Goal: Task Accomplishment & Management: Use online tool/utility

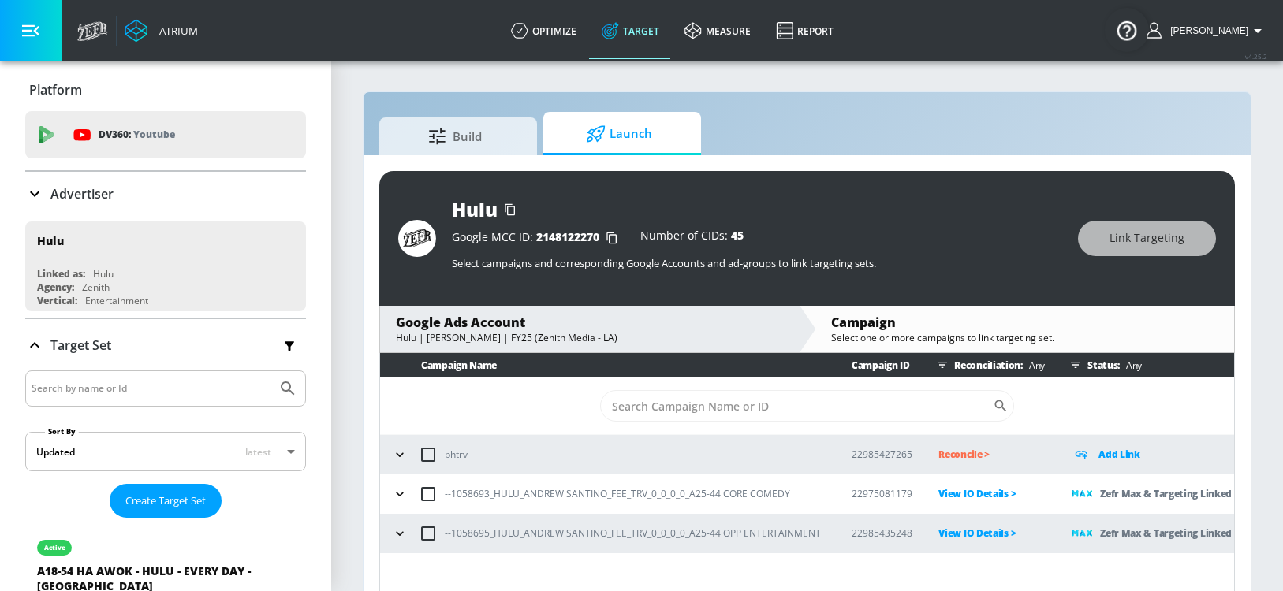
click at [406, 493] on icon "button" at bounding box center [400, 494] width 16 height 16
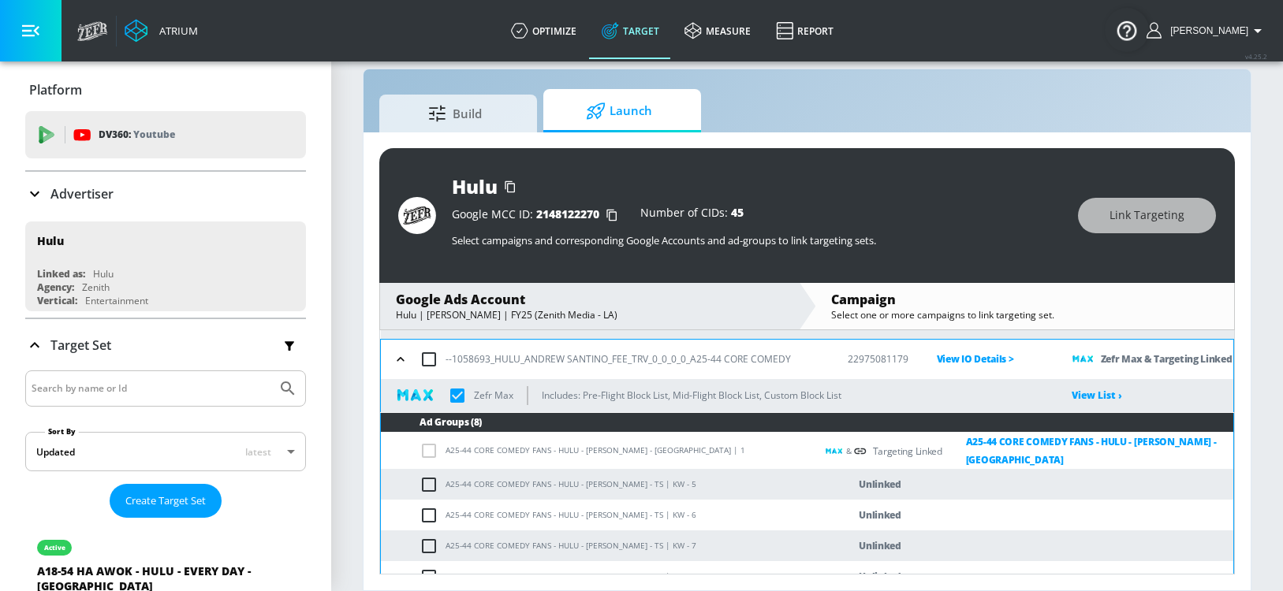
scroll to position [141, 0]
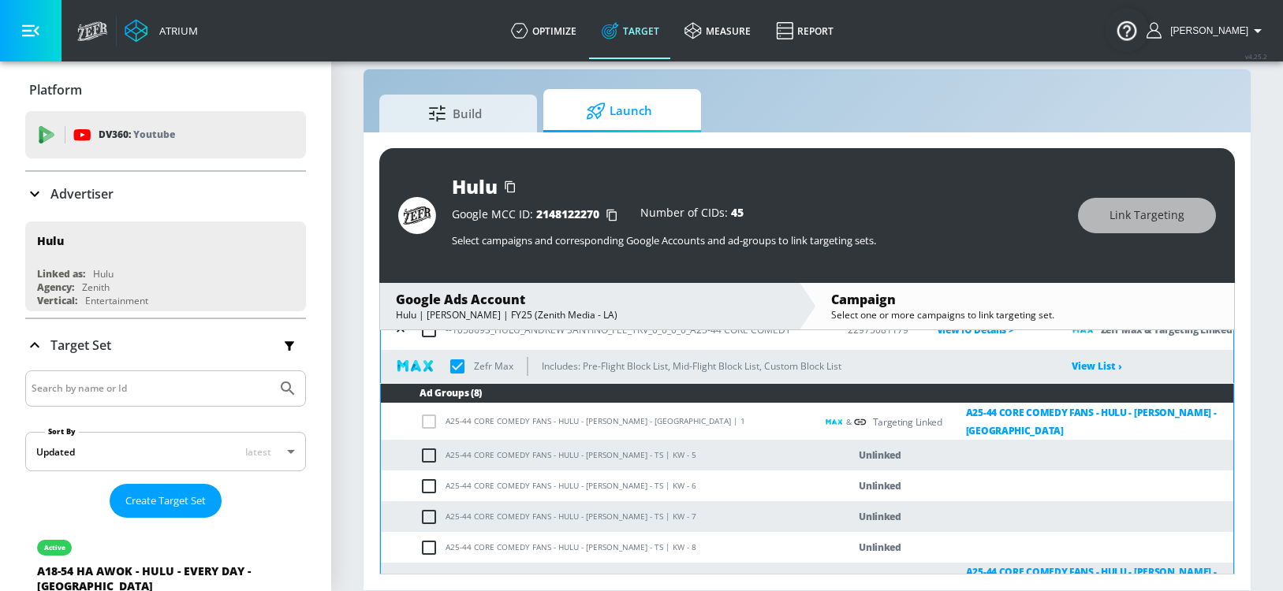
click at [430, 450] on input "checkbox" at bounding box center [432, 455] width 26 height 19
checkbox input "true"
click at [1127, 213] on span "Link Targeting" at bounding box center [1146, 216] width 75 height 20
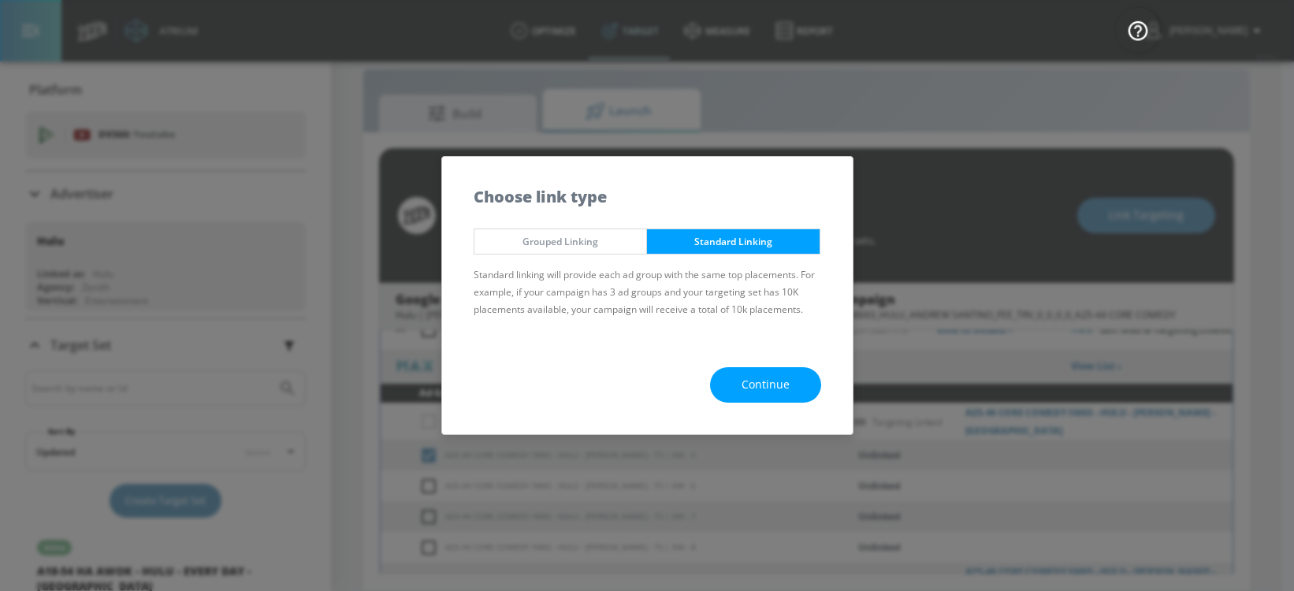
click at [753, 374] on button "Continue" at bounding box center [765, 384] width 111 height 35
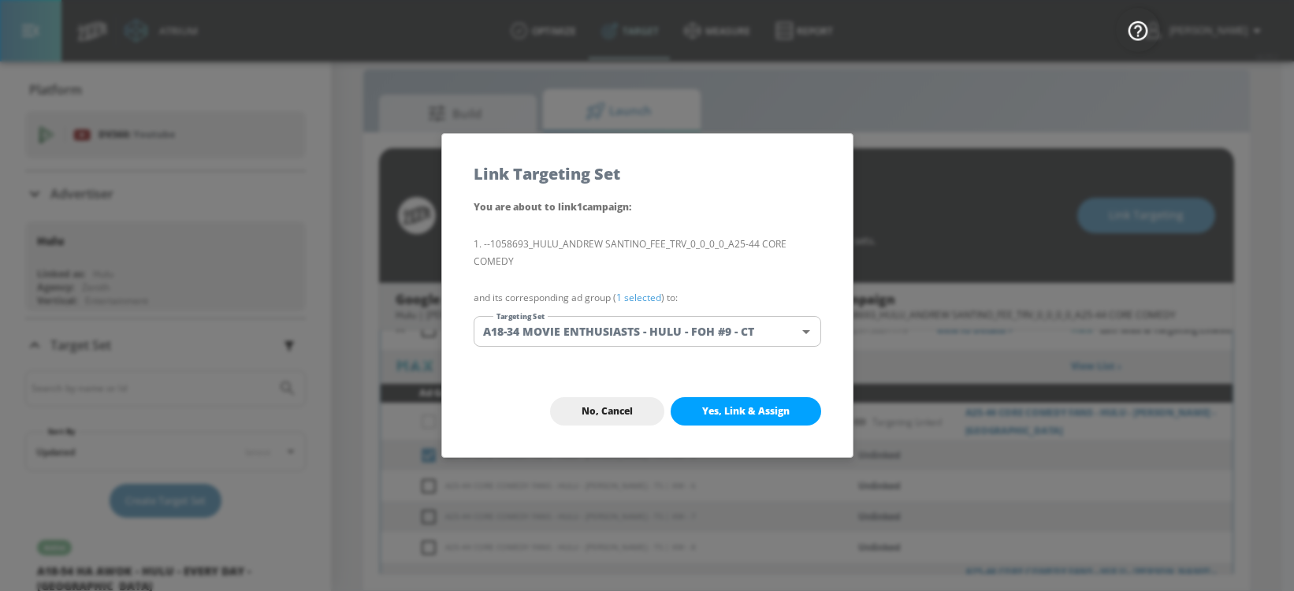
click at [719, 341] on body "Atrium optimize Target measure Report optimize Target measure Report v 4.25.2 […" at bounding box center [647, 284] width 1294 height 614
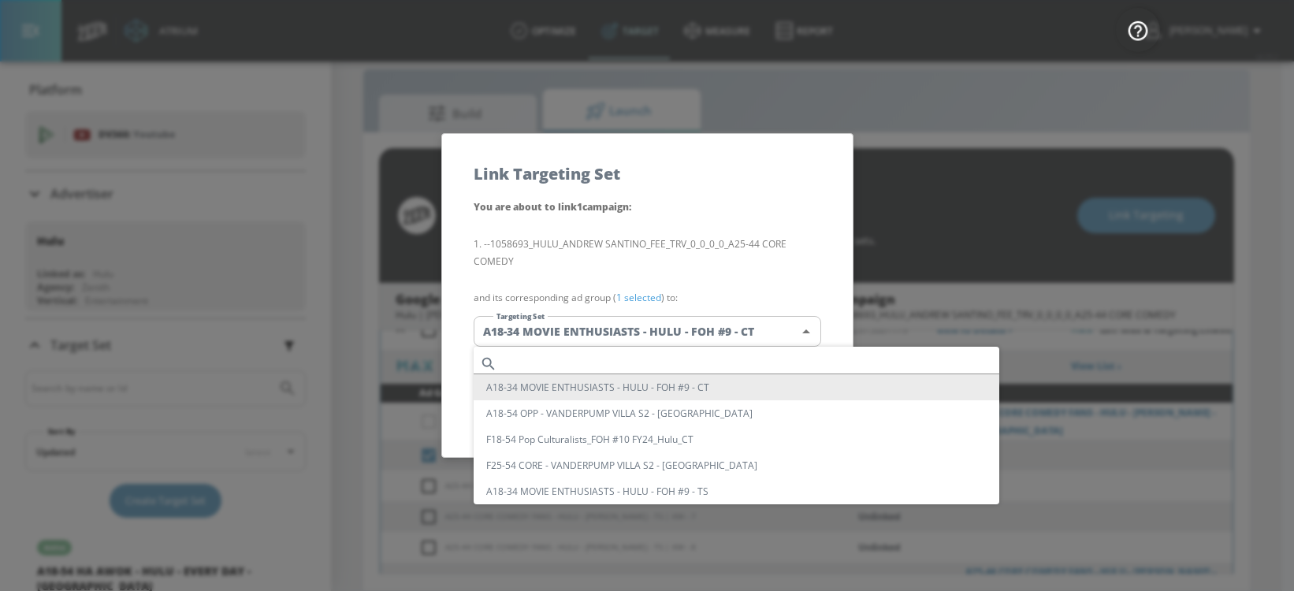
click at [553, 367] on input "text" at bounding box center [752, 363] width 496 height 21
paste input "BROAD TARGETING - HULU - TS"
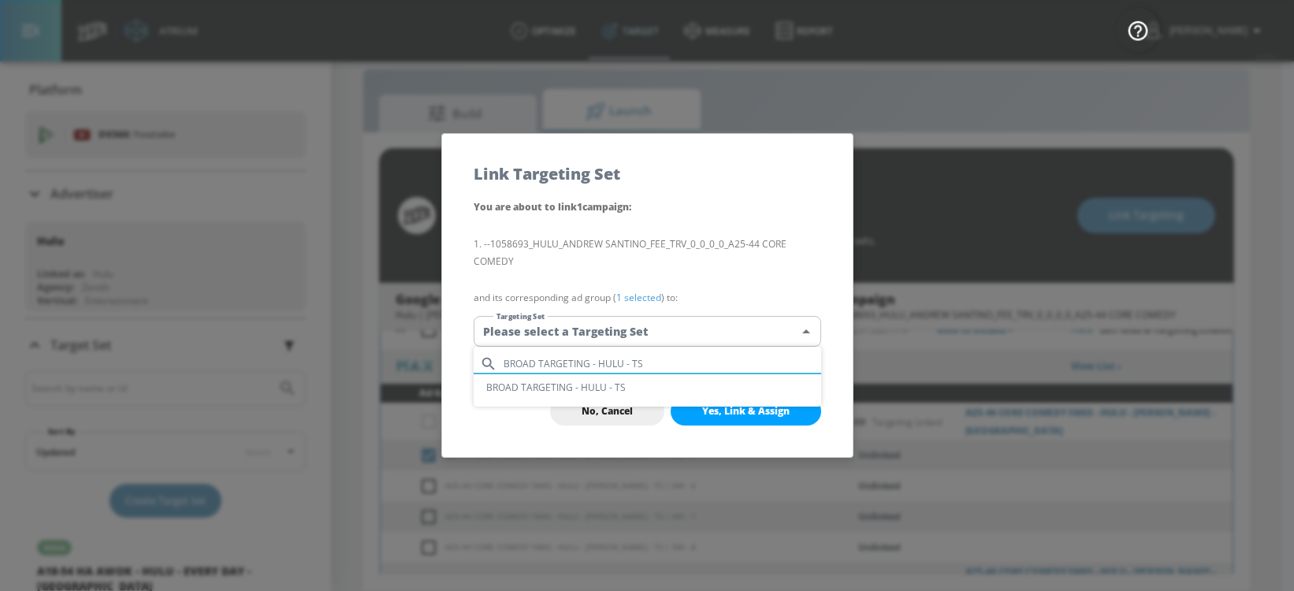
type input "BROAD TARGETING - HULU - TS"
click at [555, 385] on li "BROAD TARGETING - HULU - TS" at bounding box center [648, 387] width 348 height 26
type input "3a06ead4-886d-4c27-a387-e80b1f8baf79"
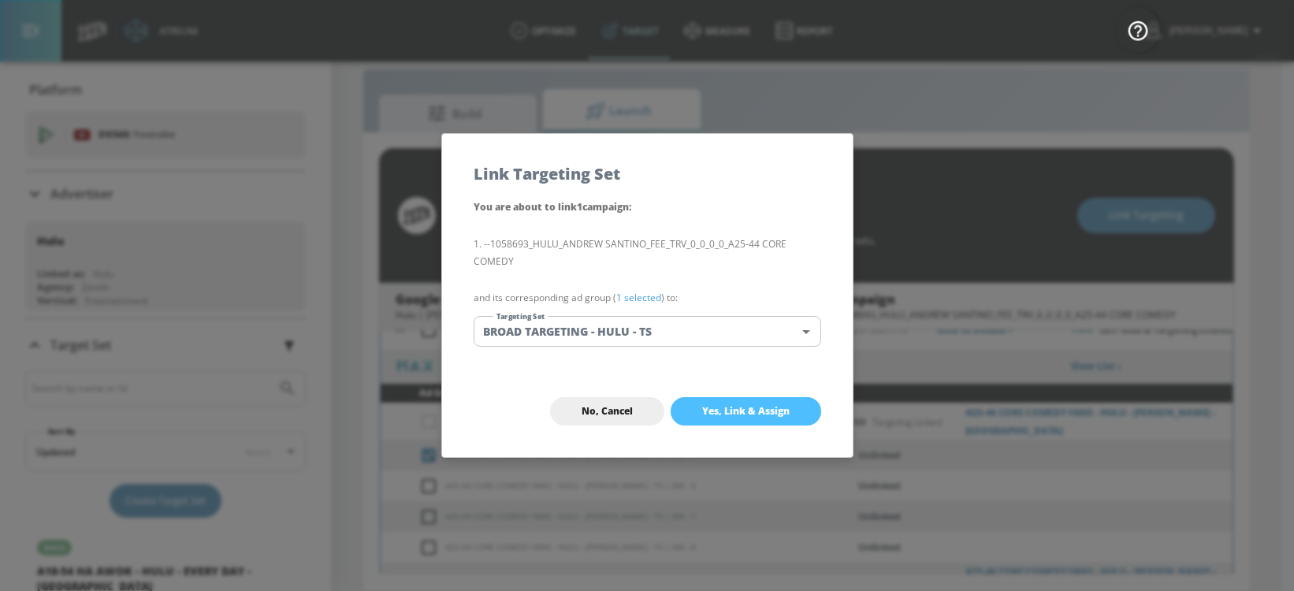
click at [790, 411] on button "Yes, Link & Assign" at bounding box center [746, 411] width 151 height 28
checkbox input "true"
checkbox input "false"
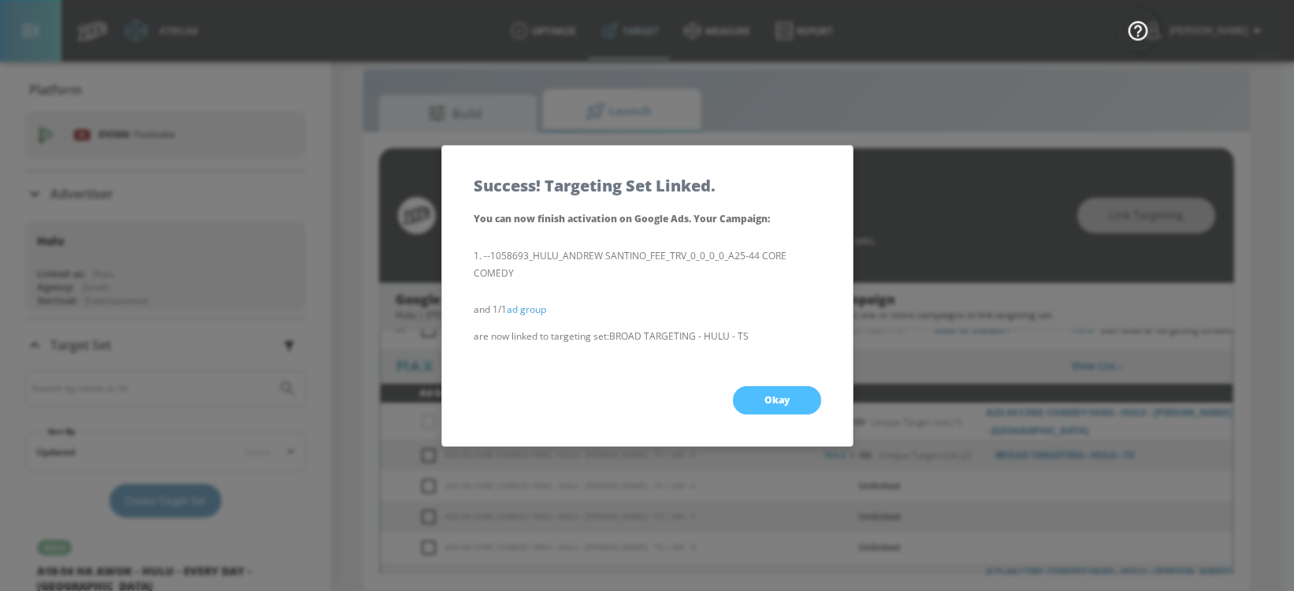
click at [803, 408] on button "Okay" at bounding box center [777, 400] width 88 height 28
checkbox input "true"
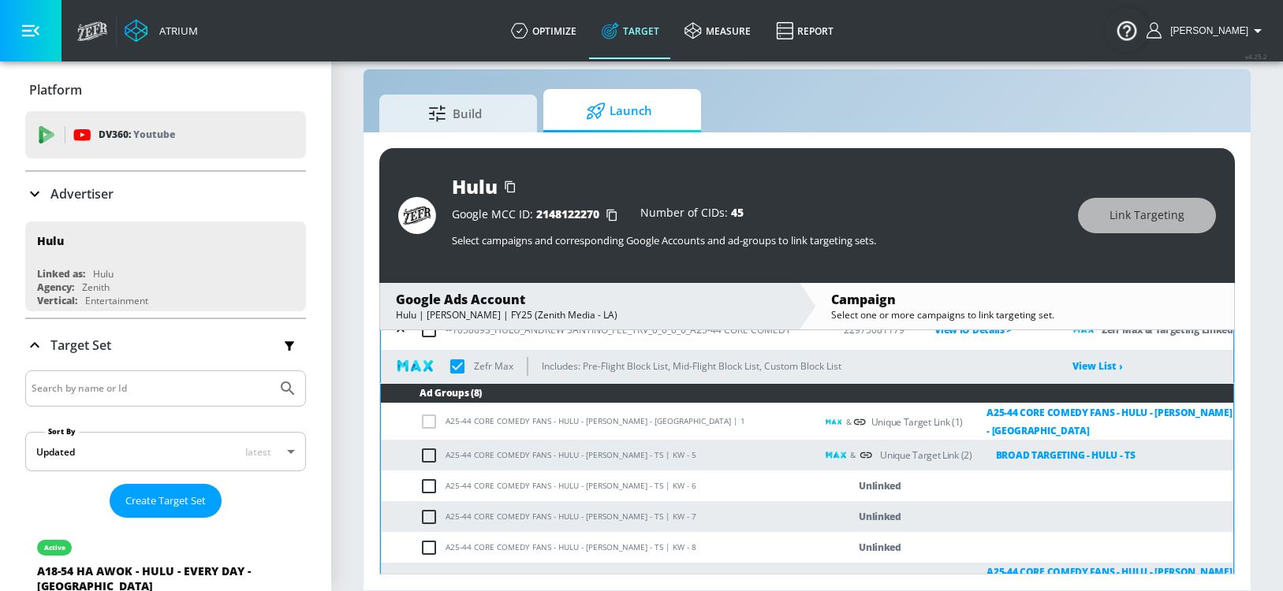
click at [430, 488] on input "checkbox" at bounding box center [432, 486] width 26 height 19
checkbox input "true"
click at [1187, 214] on button "Link Targeting" at bounding box center [1147, 215] width 138 height 35
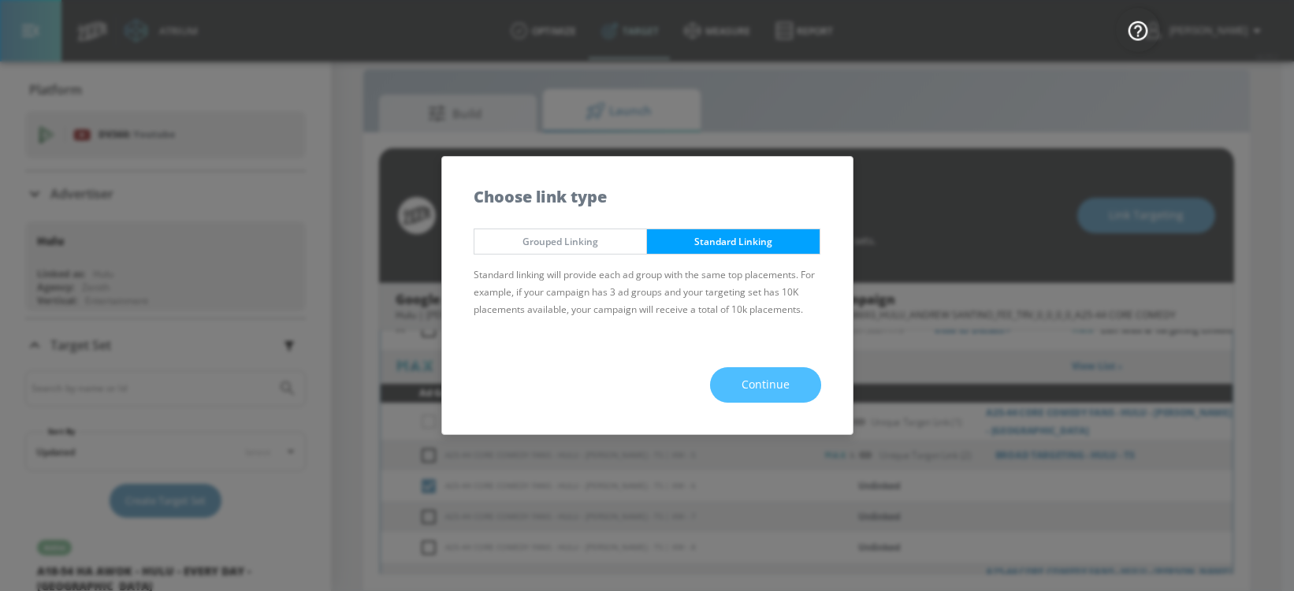
click at [772, 385] on span "Continue" at bounding box center [766, 385] width 48 height 20
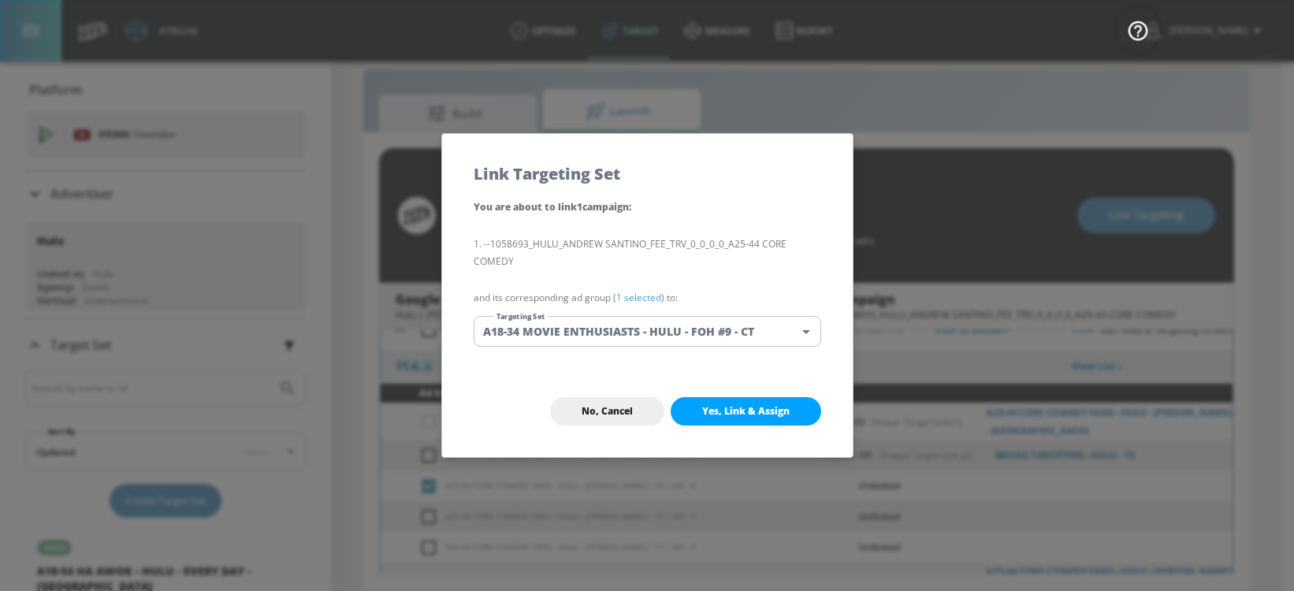
click at [605, 338] on body "Atrium optimize Target measure Report optimize Target measure Report v 4.25.2 […" at bounding box center [647, 284] width 1294 height 614
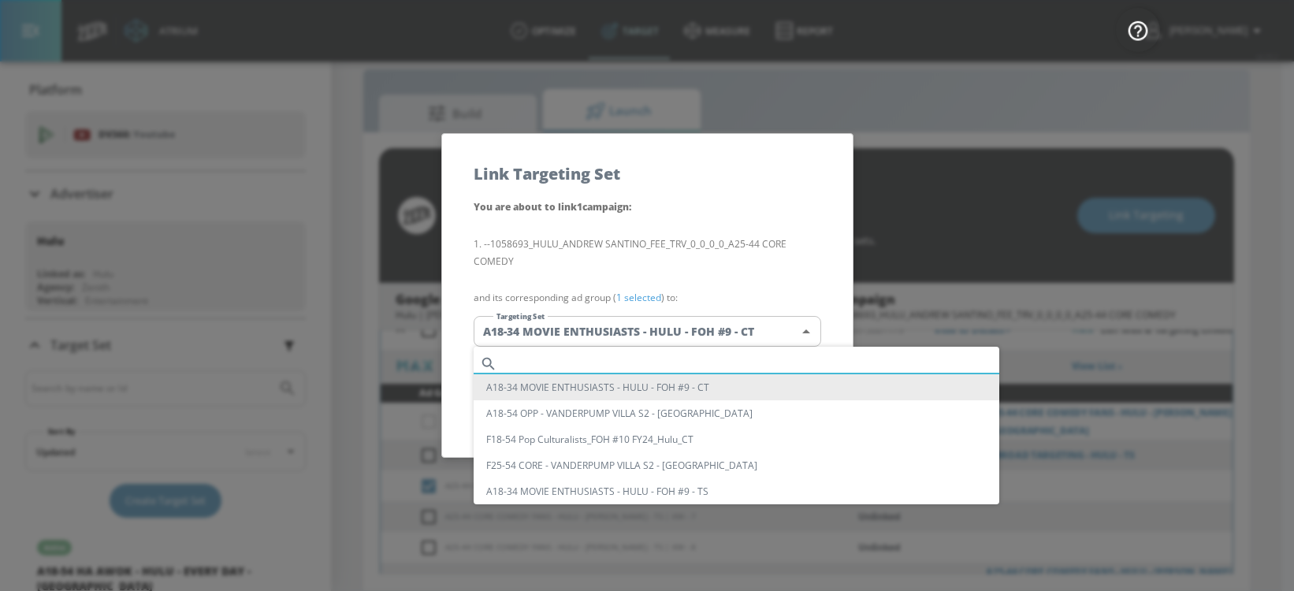
click at [519, 362] on input "text" at bounding box center [752, 363] width 496 height 21
paste input "BROAD TARGETING - HULU - TS"
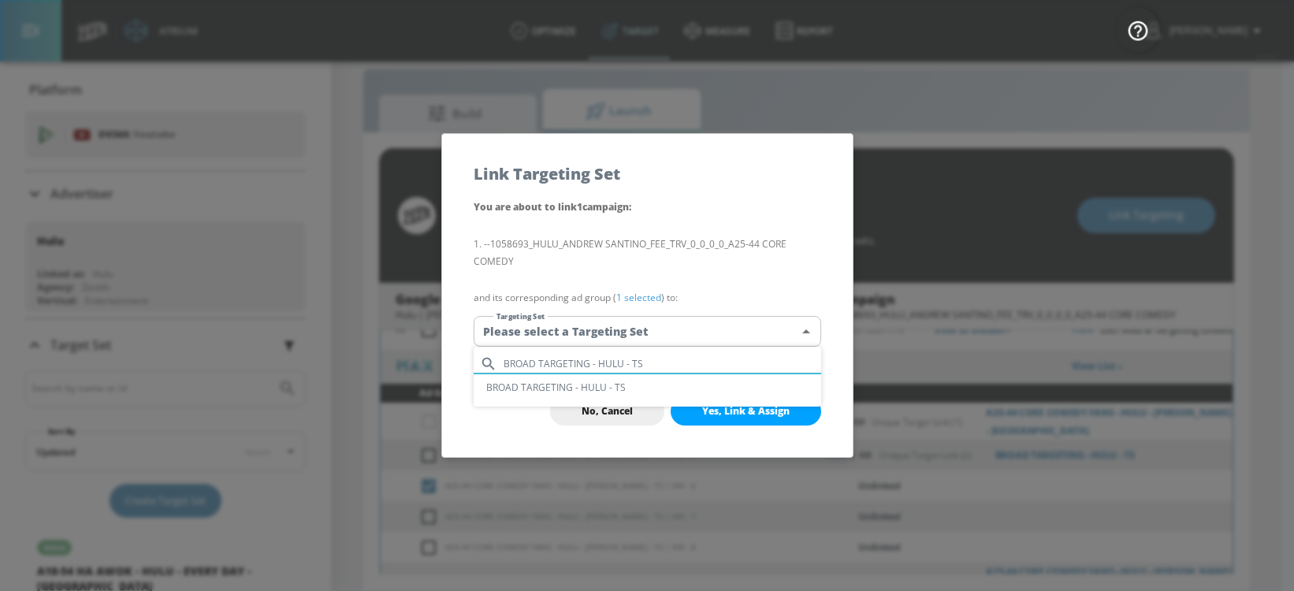
type input "BROAD TARGETING - HULU - TS"
click at [659, 381] on li "BROAD TARGETING - HULU - TS" at bounding box center [648, 387] width 348 height 26
type input "3a06ead4-886d-4c27-a387-e80b1f8baf79"
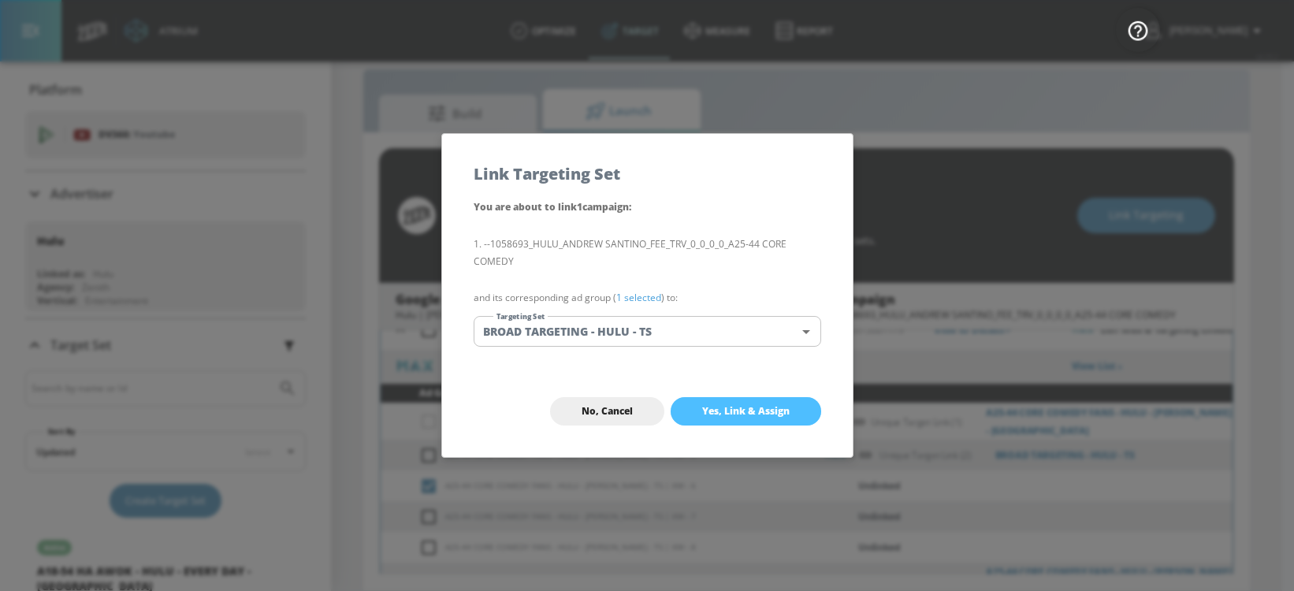
click at [768, 414] on span "Yes, Link & Assign" at bounding box center [745, 411] width 87 height 13
checkbox input "true"
checkbox input "false"
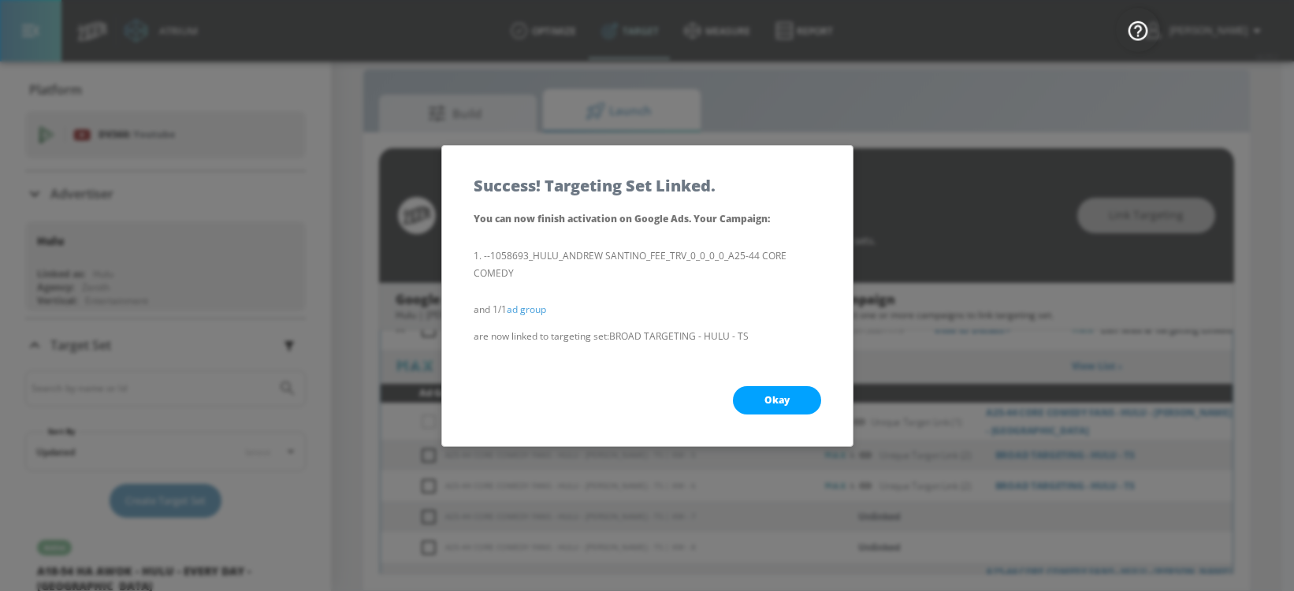
click at [773, 408] on button "Okay" at bounding box center [777, 400] width 88 height 28
checkbox input "true"
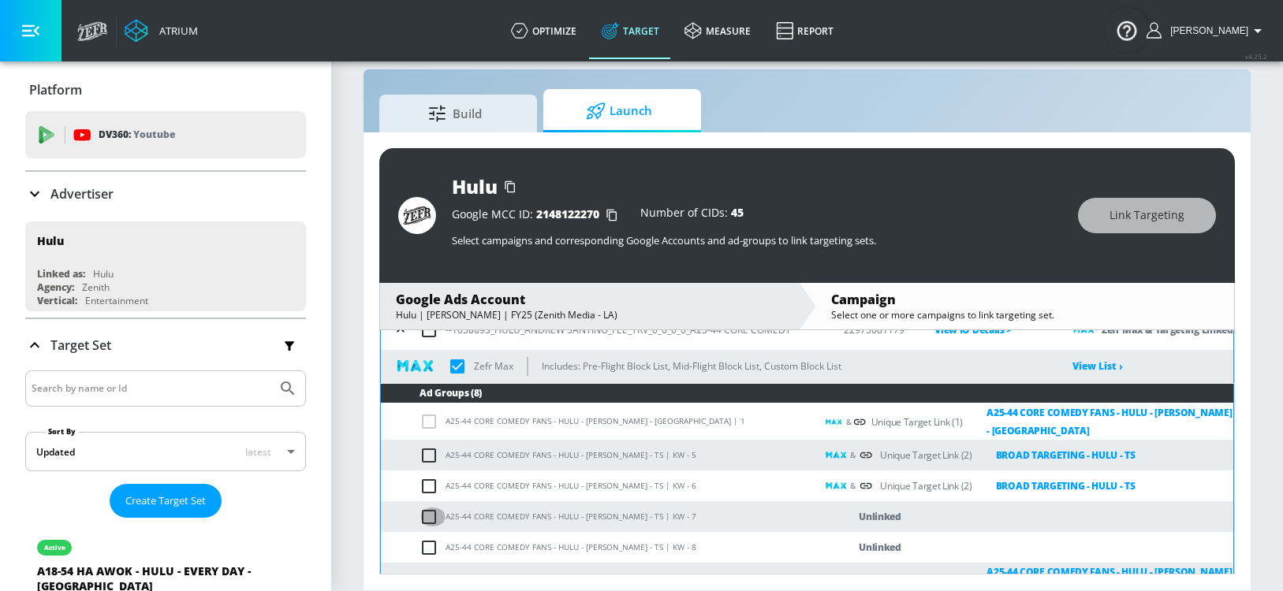
click at [429, 516] on input "checkbox" at bounding box center [432, 517] width 26 height 19
checkbox input "true"
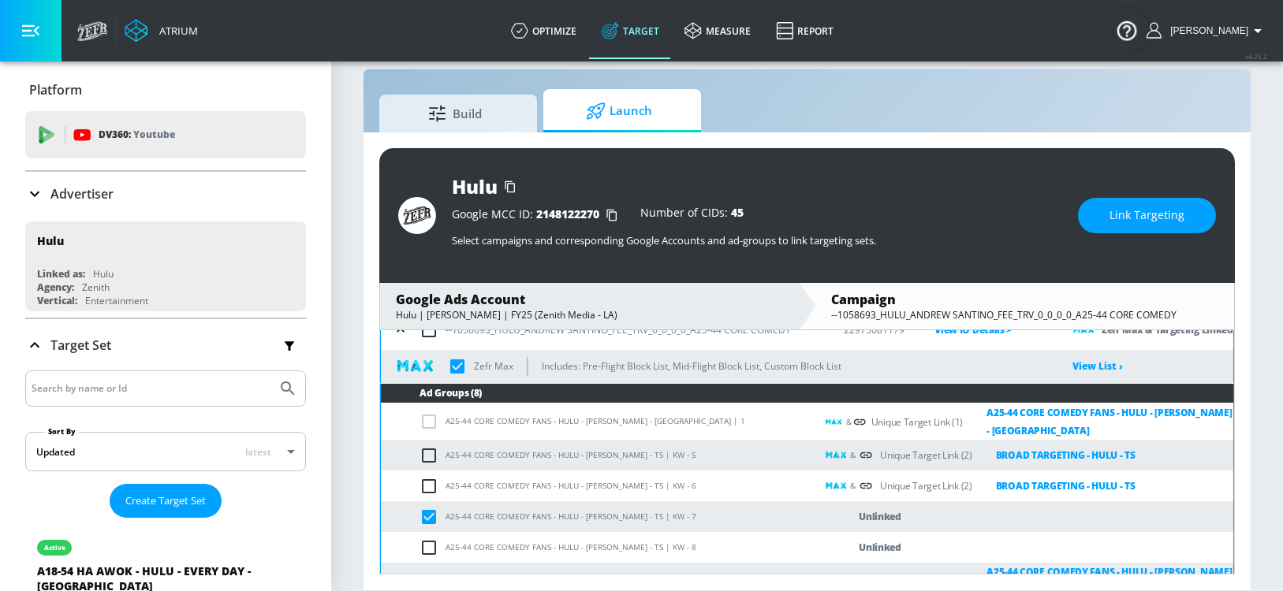
click at [1114, 223] on span "Link Targeting" at bounding box center [1146, 216] width 75 height 20
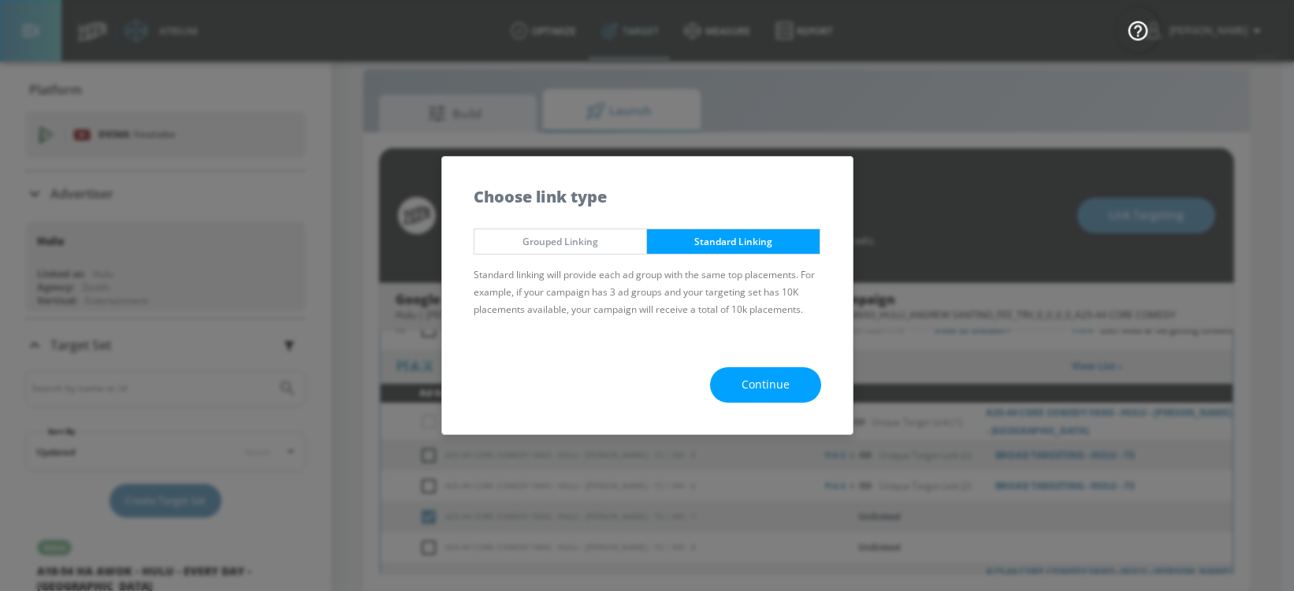
click at [739, 383] on button "Continue" at bounding box center [765, 384] width 111 height 35
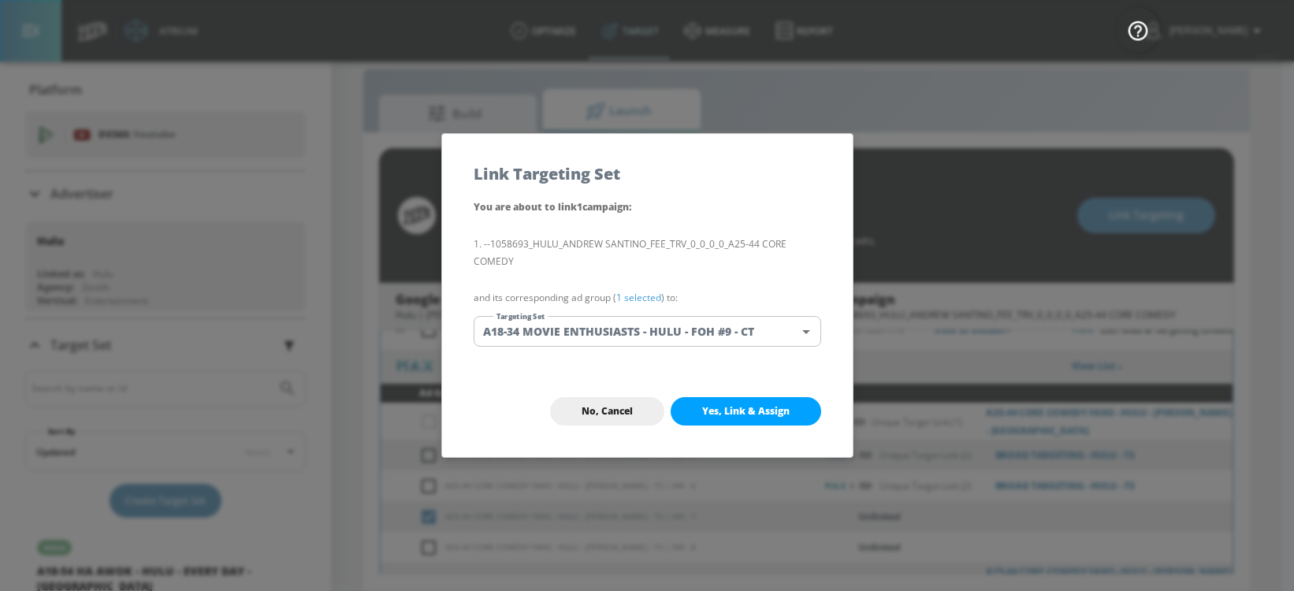
click at [632, 319] on body "Atrium optimize Target measure Report optimize Target measure Report v 4.25.2 […" at bounding box center [647, 284] width 1294 height 614
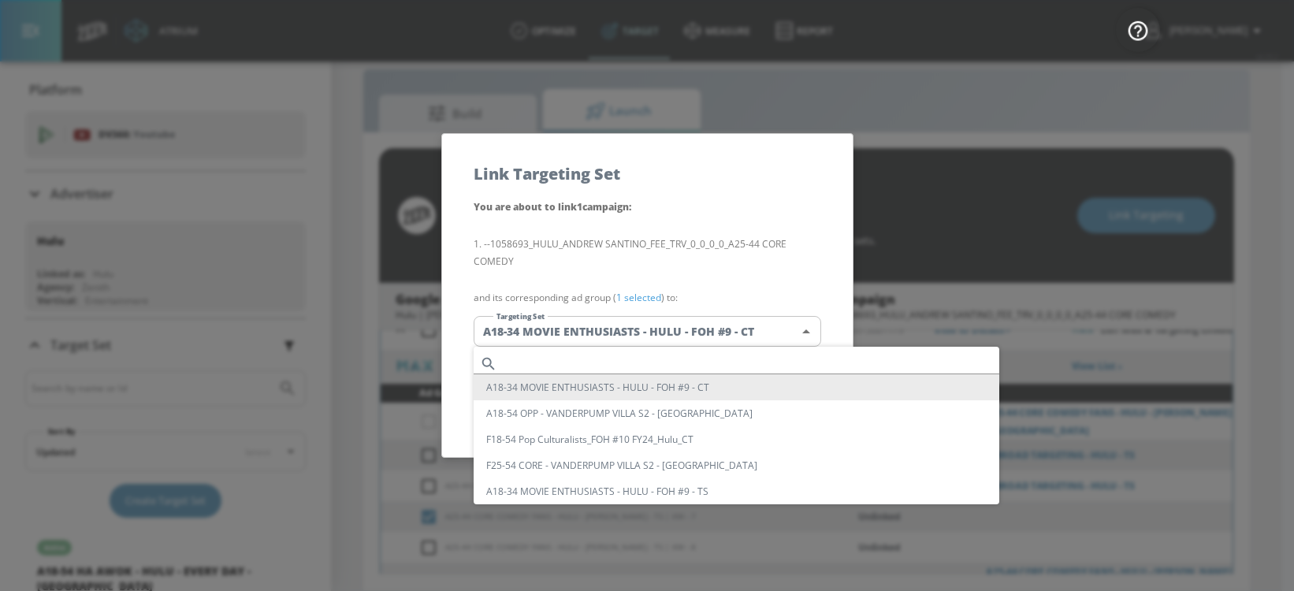
click at [579, 368] on input "text" at bounding box center [752, 363] width 496 height 21
paste input "BROAD TARGETING - HULU - TS"
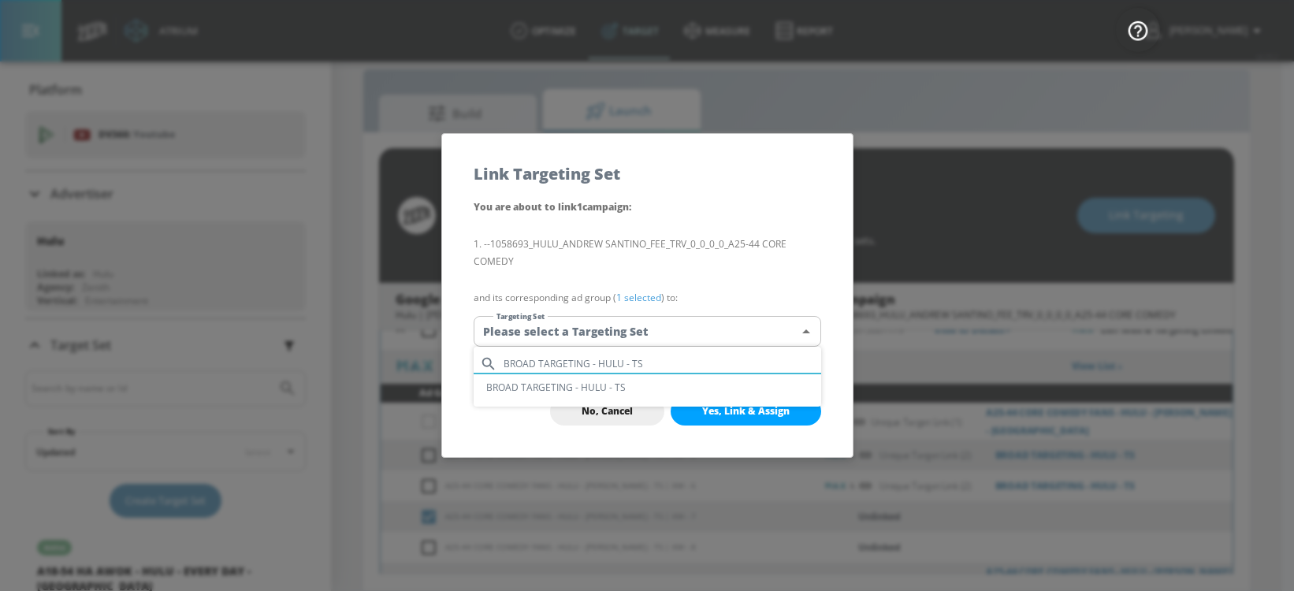
type input "BROAD TARGETING - HULU - TS"
click at [580, 393] on li "BROAD TARGETING - HULU - TS" at bounding box center [648, 387] width 348 height 26
type input "3a06ead4-886d-4c27-a387-e80b1f8baf79"
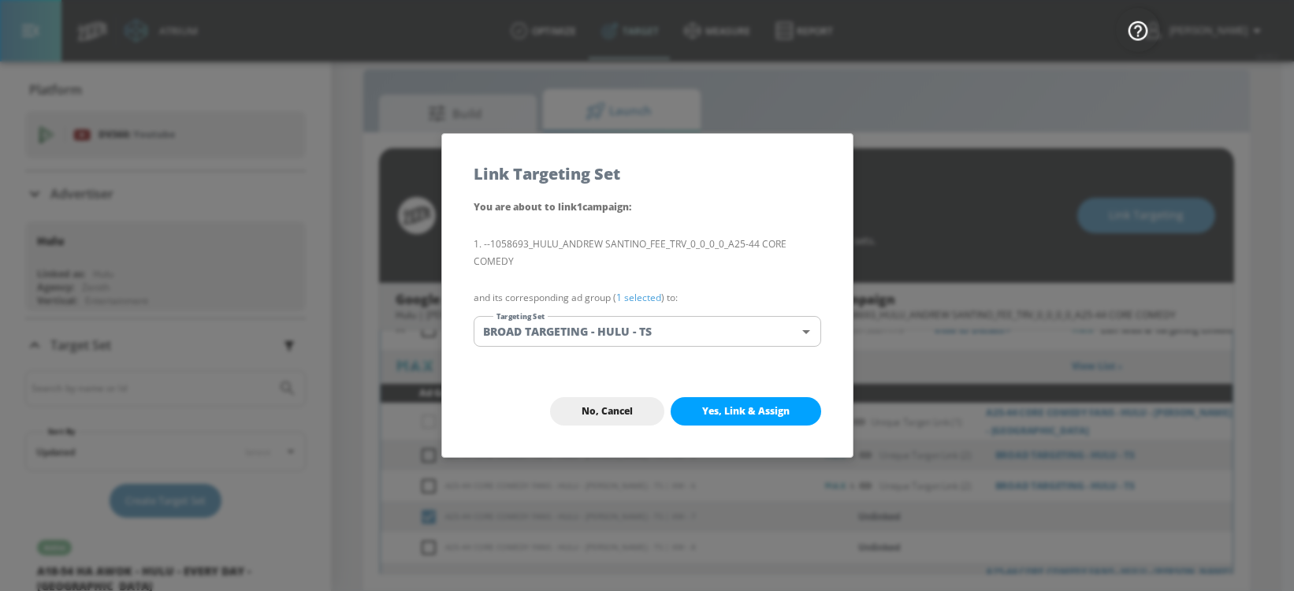
click at [719, 394] on div "No, Cancel Yes, Link & Assign" at bounding box center [647, 411] width 411 height 91
click at [719, 401] on button "Yes, Link & Assign" at bounding box center [746, 411] width 151 height 28
checkbox input "true"
checkbox input "false"
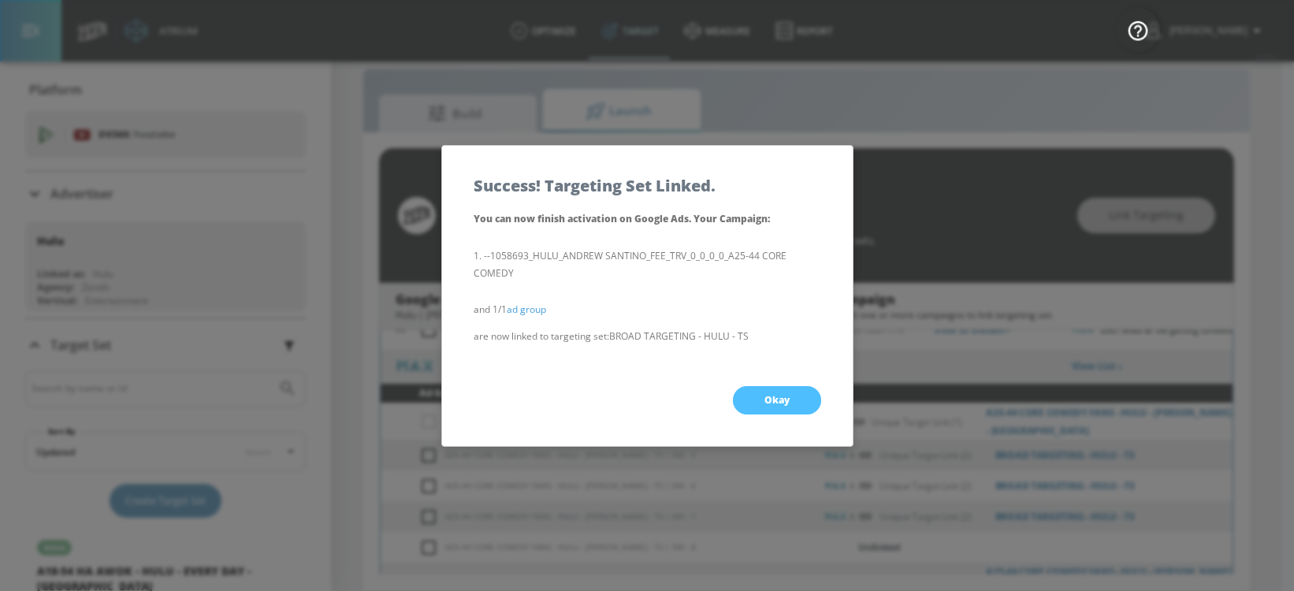
click at [743, 395] on button "Okay" at bounding box center [777, 400] width 88 height 28
checkbox input "true"
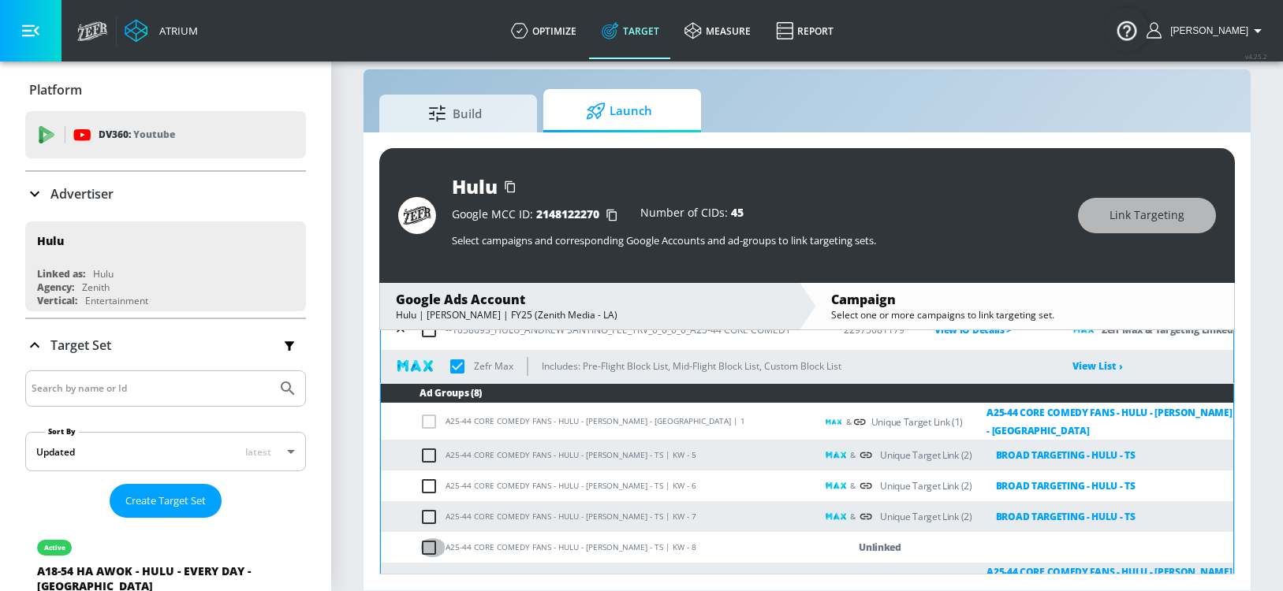
click at [433, 547] on input "checkbox" at bounding box center [432, 547] width 26 height 19
checkbox input "true"
click at [1120, 224] on span "Link Targeting" at bounding box center [1146, 216] width 75 height 20
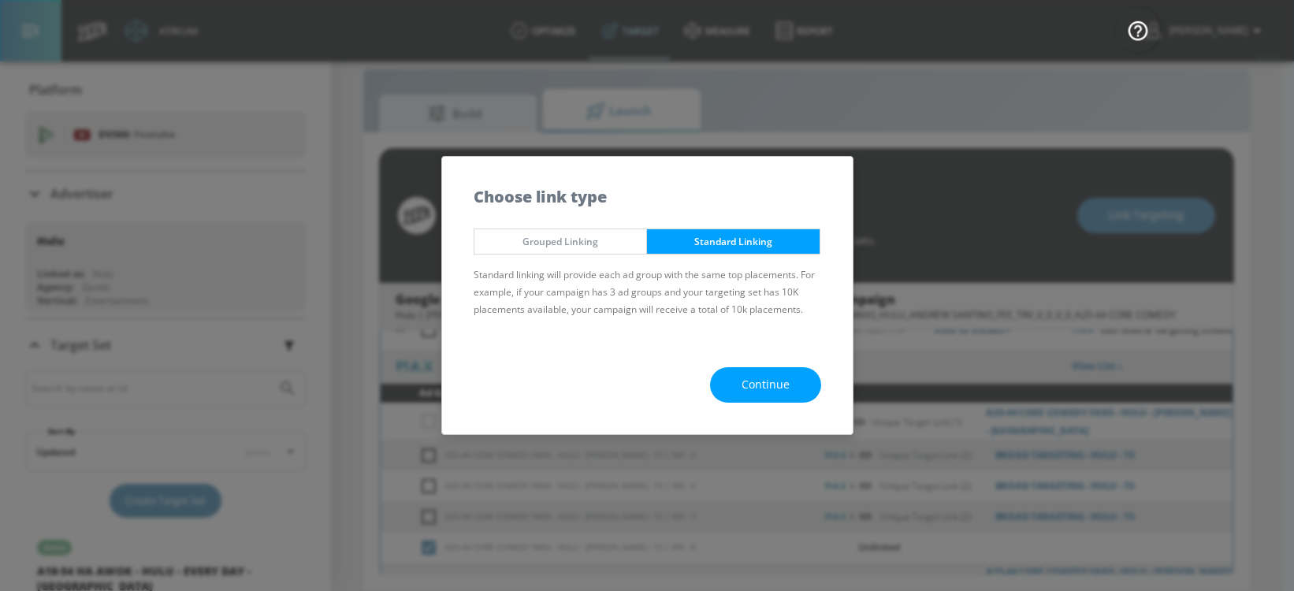
click at [756, 389] on span "Continue" at bounding box center [766, 385] width 48 height 20
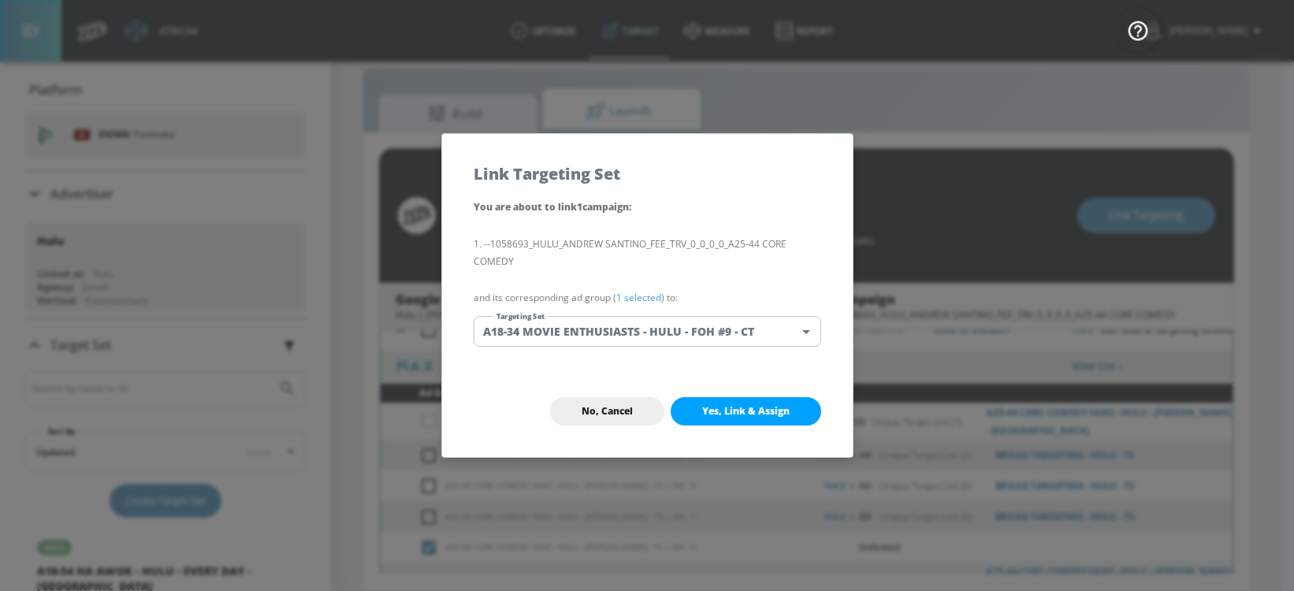
click at [609, 334] on body "Atrium optimize Target measure Report optimize Target measure Report v 4.25.2 […" at bounding box center [647, 284] width 1294 height 614
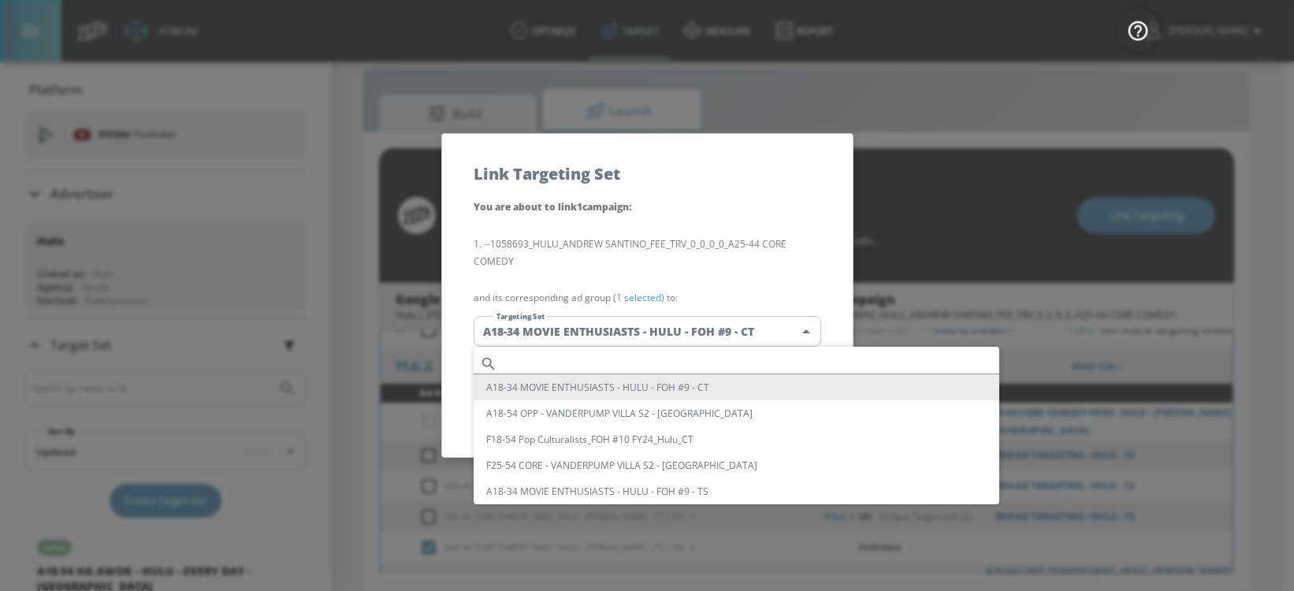
click at [578, 356] on input "text" at bounding box center [752, 363] width 496 height 21
paste input "BROAD TARGETING - HULU - TS"
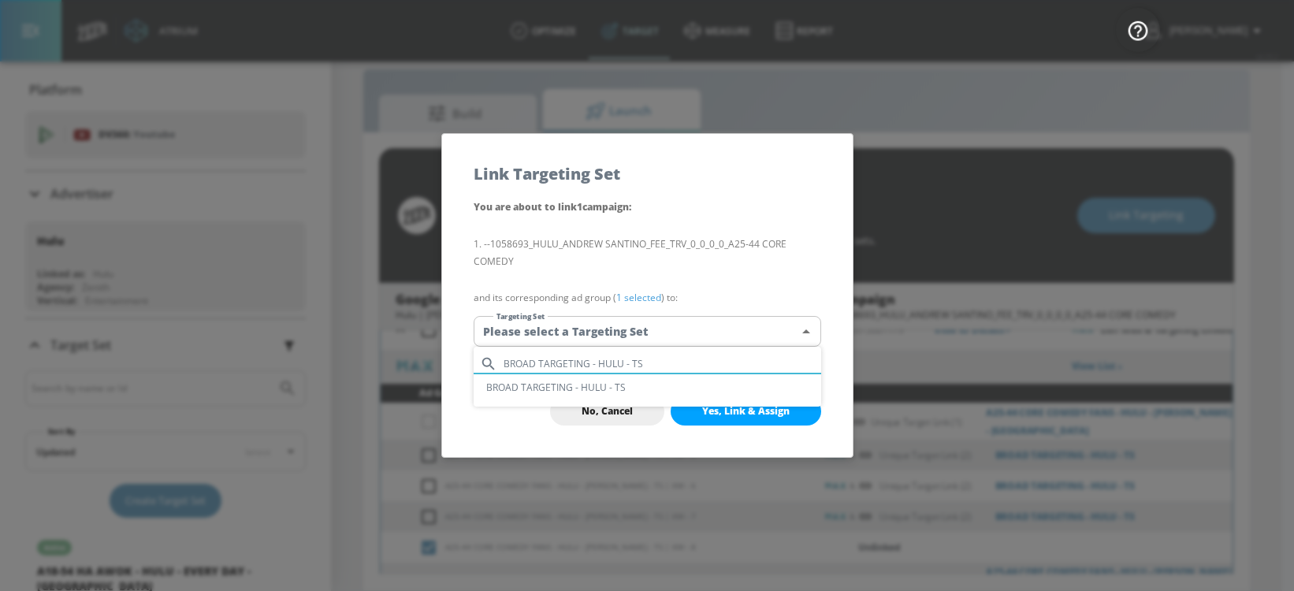
type input "BROAD TARGETING - HULU - TS"
click at [569, 375] on li "BROAD TARGETING - HULU - TS" at bounding box center [648, 387] width 348 height 26
type input "3a06ead4-886d-4c27-a387-e80b1f8baf79"
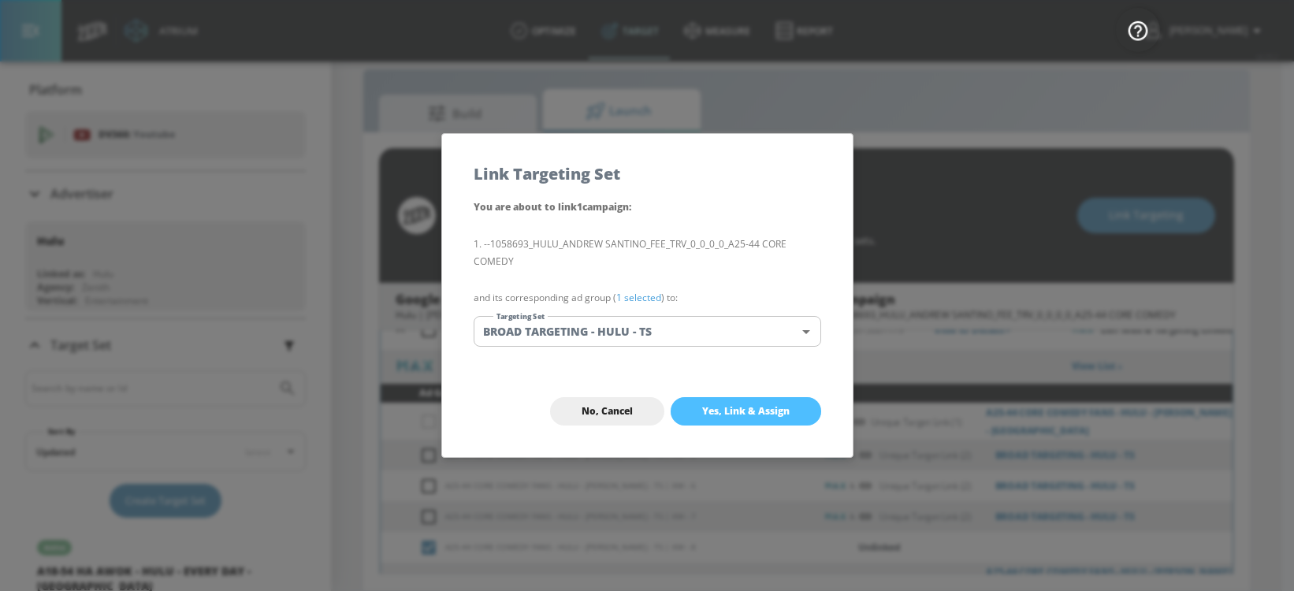
click at [746, 409] on span "Yes, Link & Assign" at bounding box center [745, 411] width 87 height 13
checkbox input "true"
checkbox input "false"
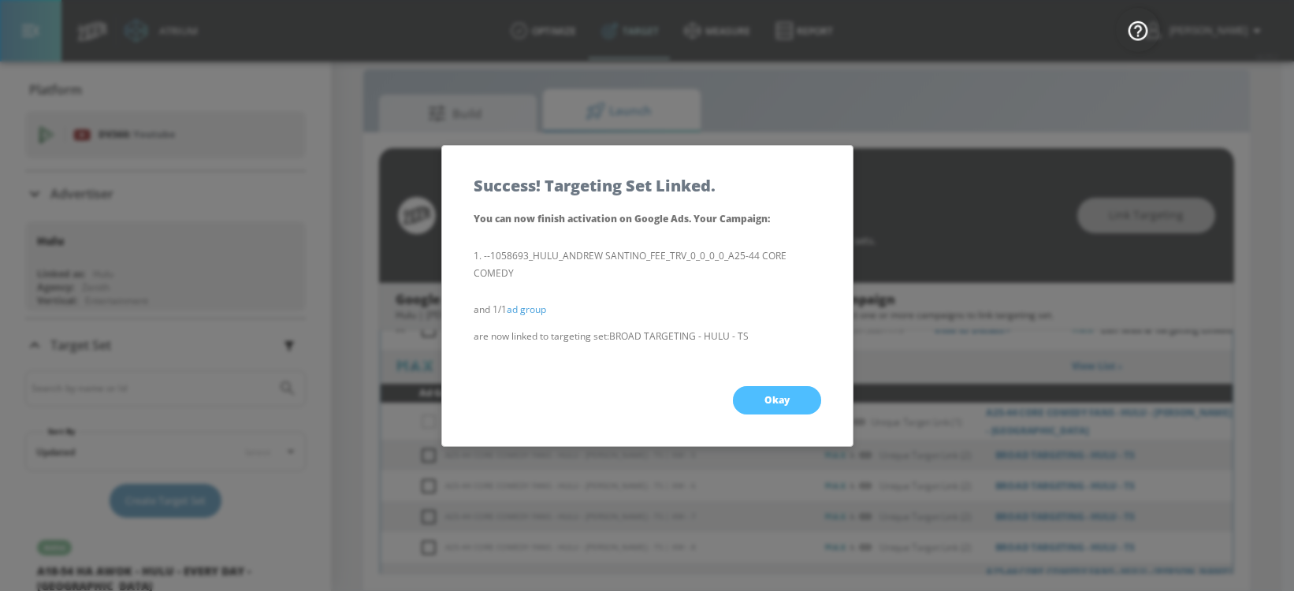
click at [774, 386] on button "Okay" at bounding box center [777, 400] width 88 height 28
checkbox input "true"
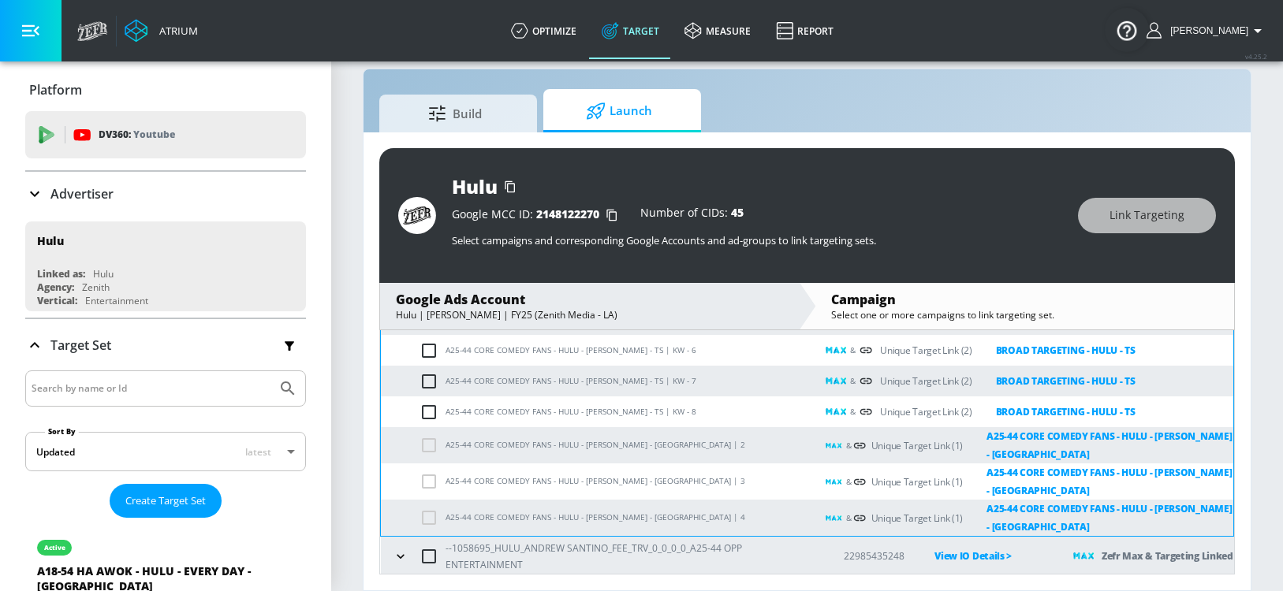
scroll to position [279, 0]
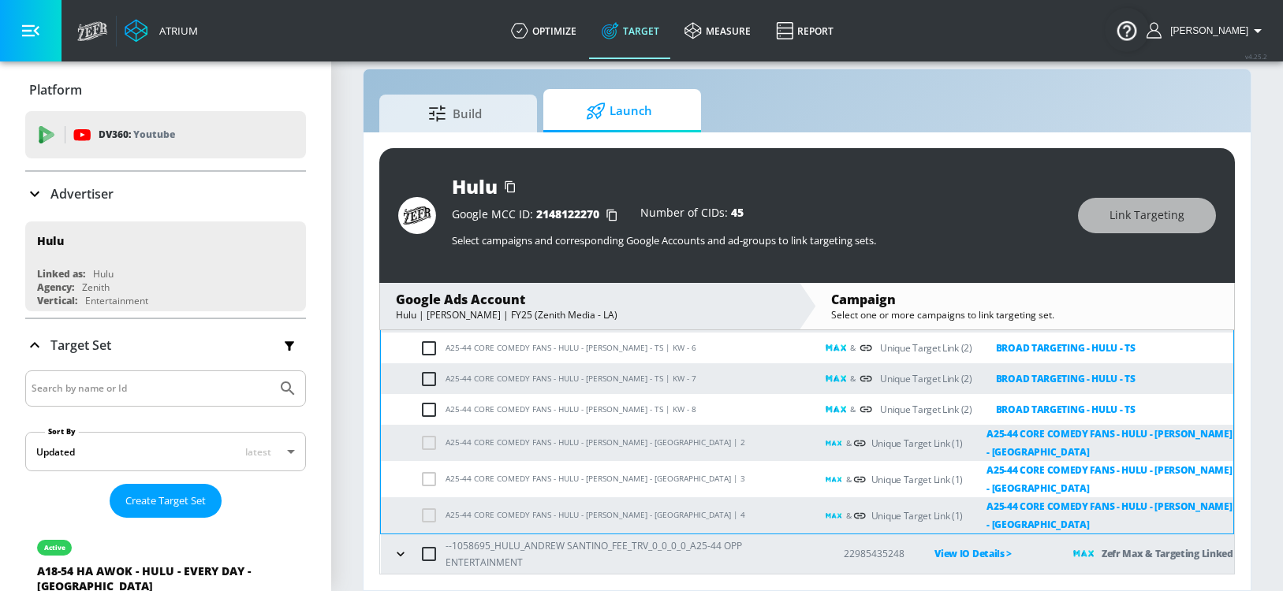
click at [404, 549] on icon "button" at bounding box center [401, 554] width 16 height 16
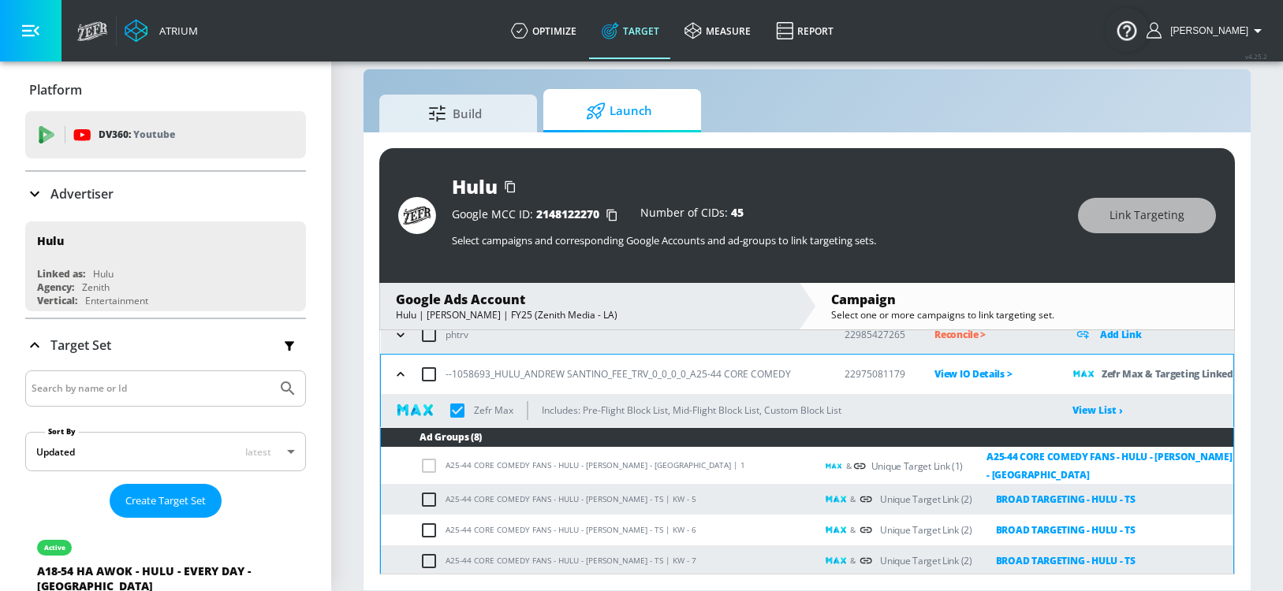
scroll to position [0, 0]
